Goal: Task Accomplishment & Management: Use online tool/utility

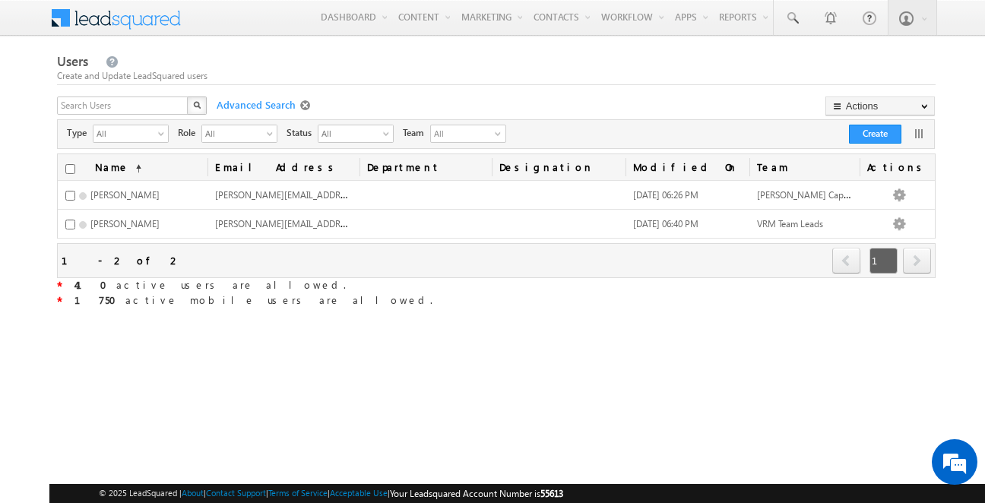
click at [306, 105] on span at bounding box center [307, 106] width 14 height 12
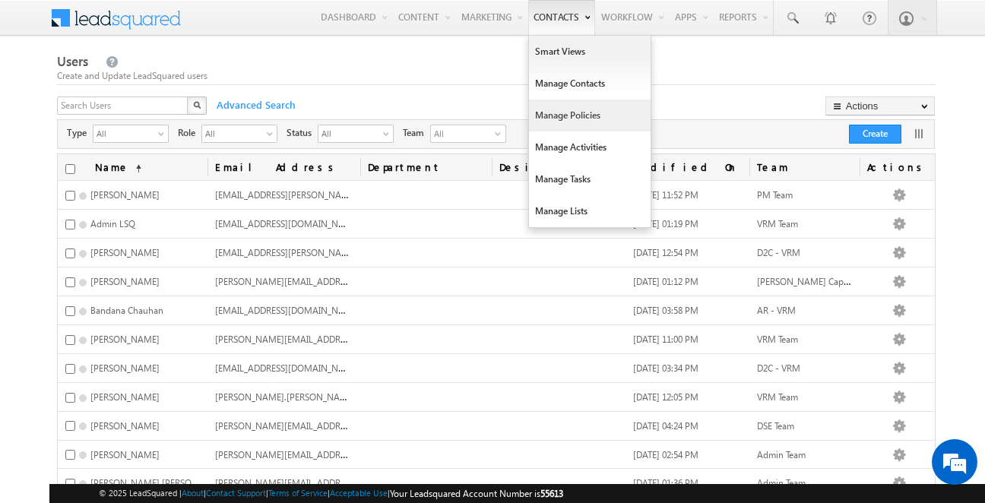
click at [600, 126] on link "Manage Policies" at bounding box center [590, 116] width 122 height 32
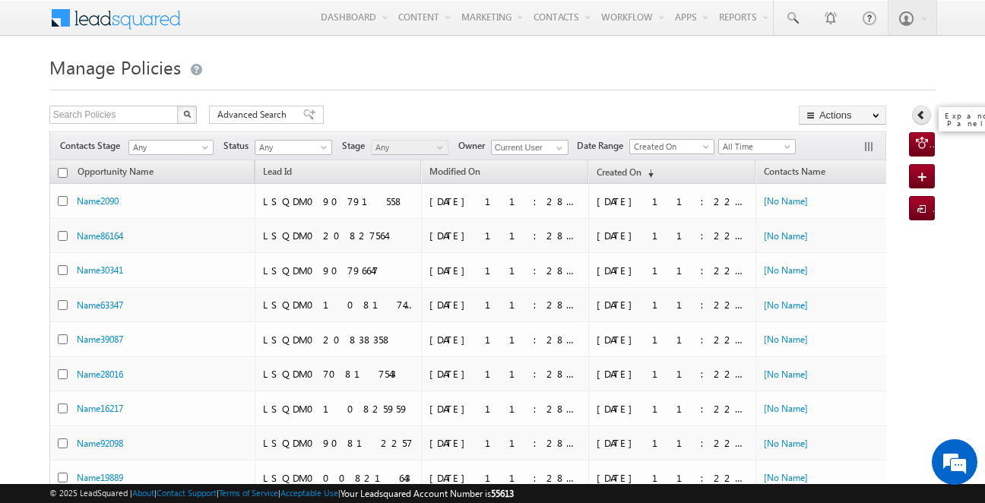
click at [920, 116] on icon at bounding box center [921, 114] width 11 height 11
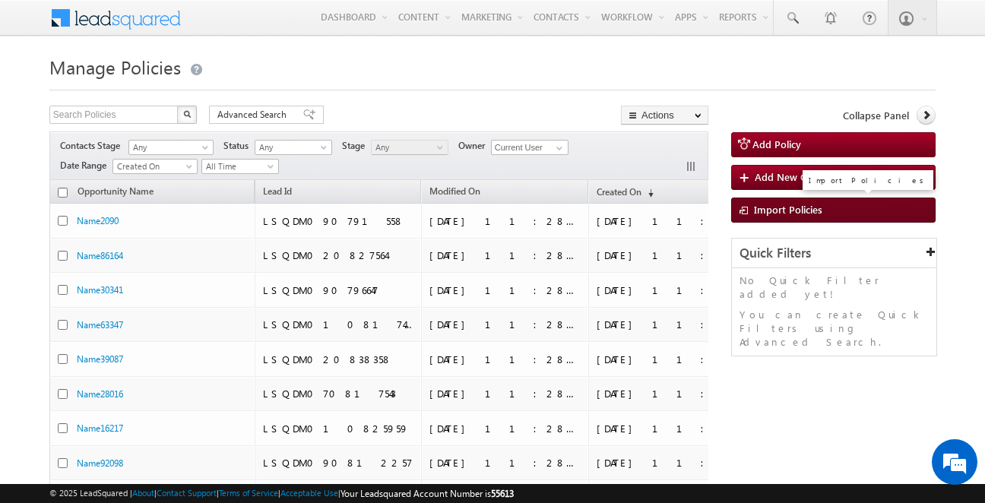
click at [788, 213] on span "Import Policies" at bounding box center [788, 209] width 68 height 13
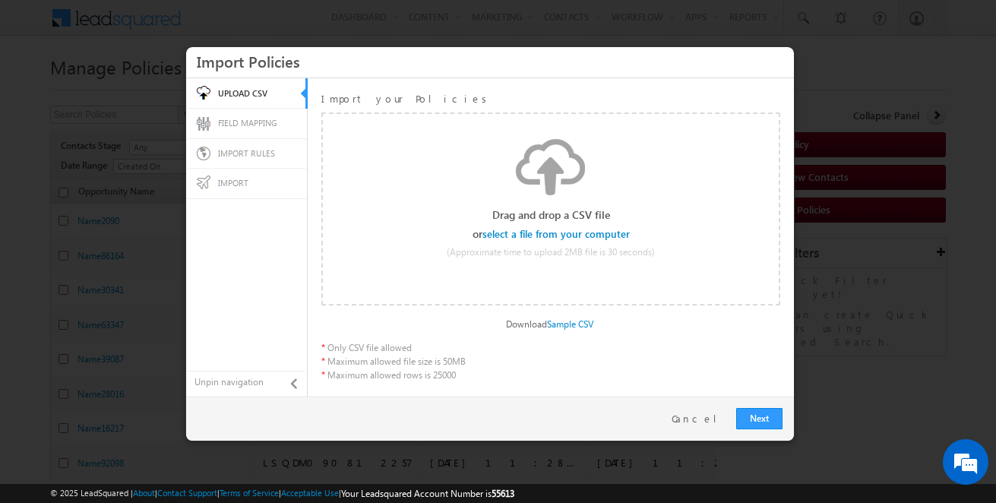
click at [565, 230] on input "file" at bounding box center [557, 234] width 144 height 11
click at [709, 413] on link "Cancel" at bounding box center [700, 419] width 57 height 14
